Goal: Information Seeking & Learning: Learn about a topic

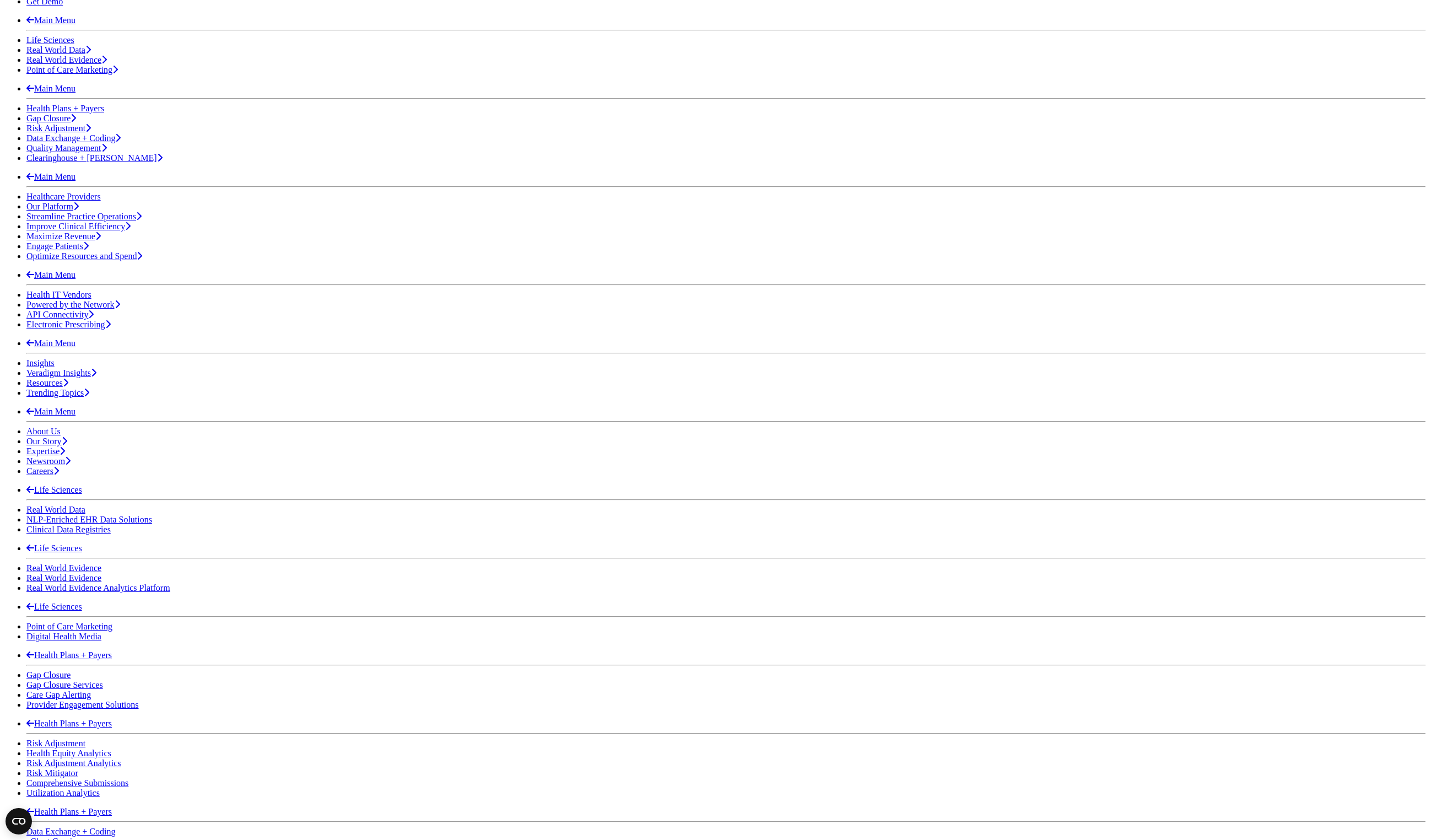
scroll to position [289, 0]
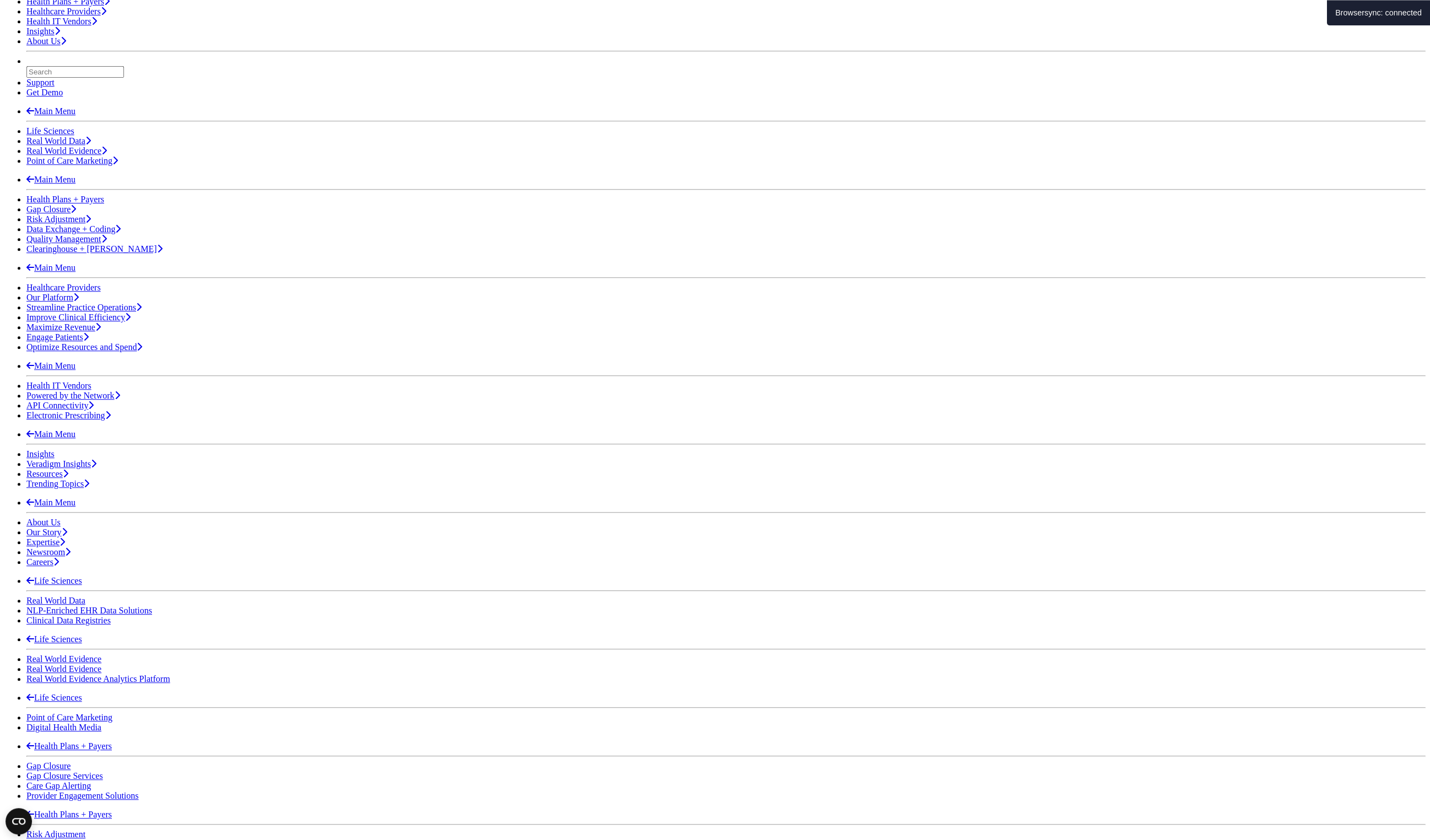
scroll to position [229, 0]
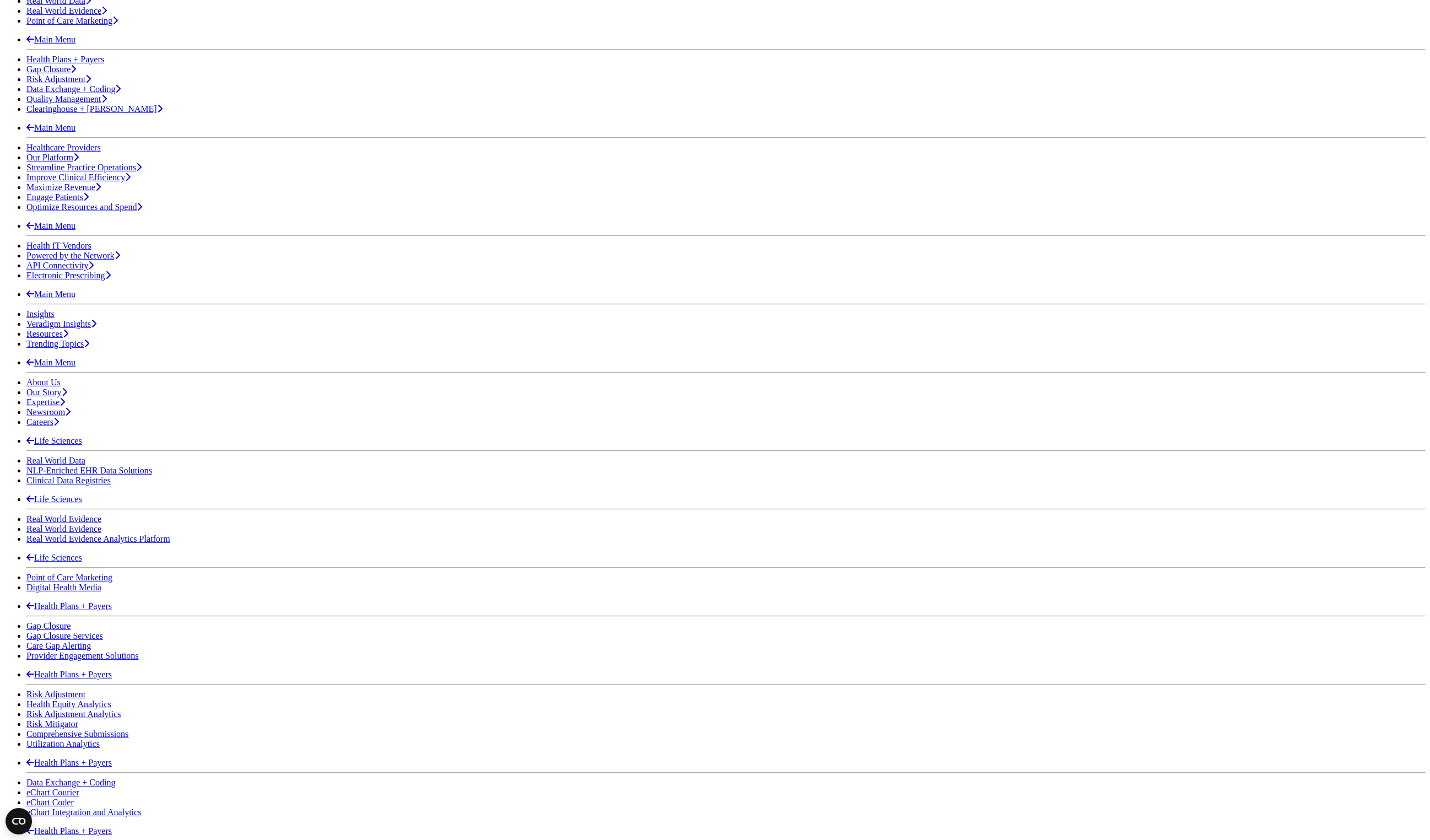
scroll to position [220, 0]
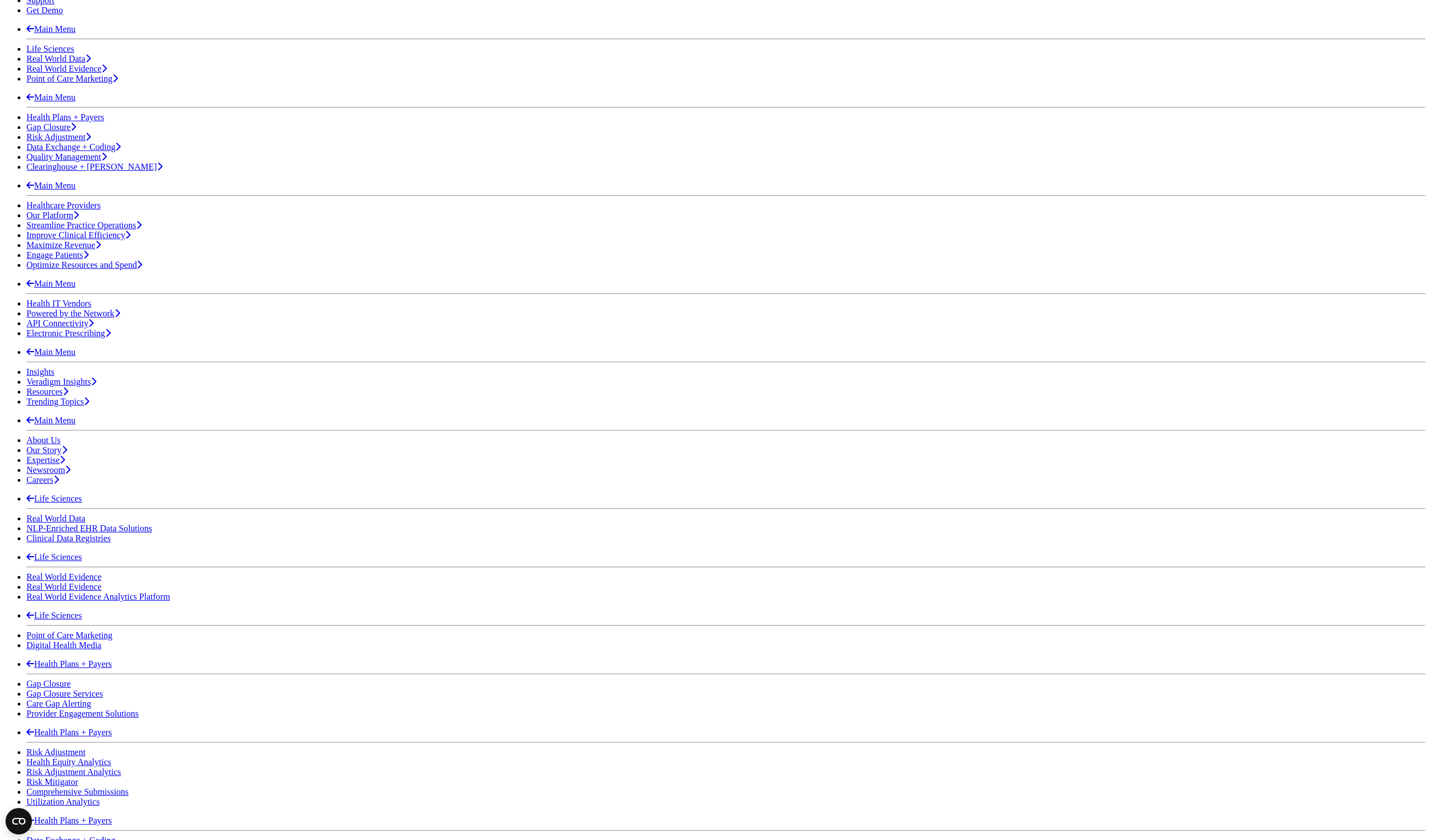
scroll to position [220, 0]
